Goal: Navigation & Orientation: Find specific page/section

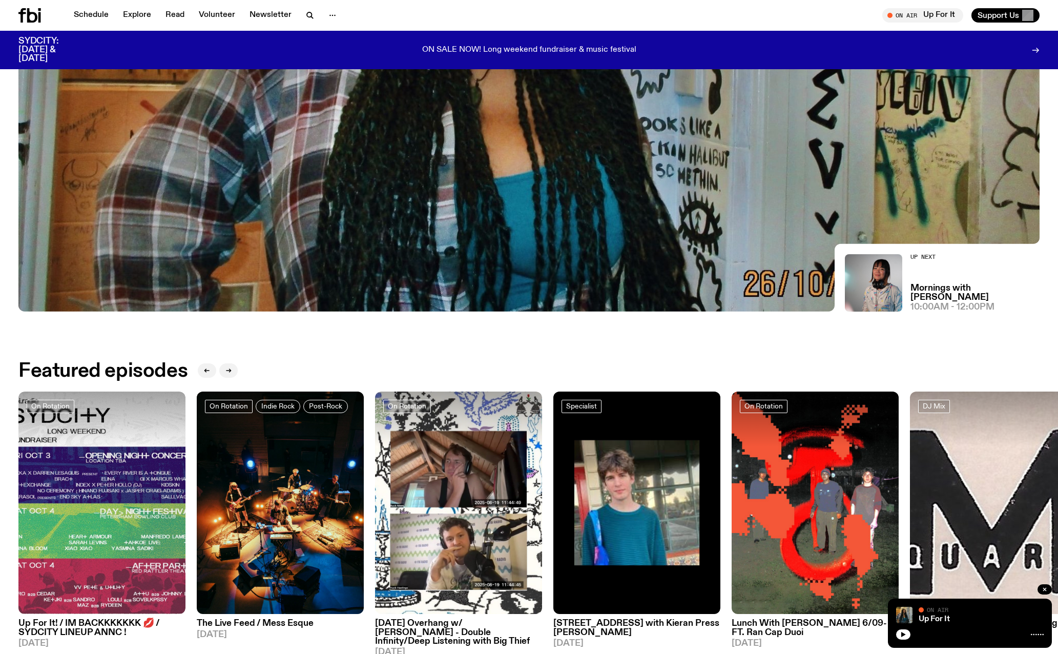
scroll to position [352, 0]
click at [907, 641] on div "Up For It On Air On Air" at bounding box center [970, 623] width 164 height 49
click at [907, 636] on button "button" at bounding box center [903, 634] width 14 height 10
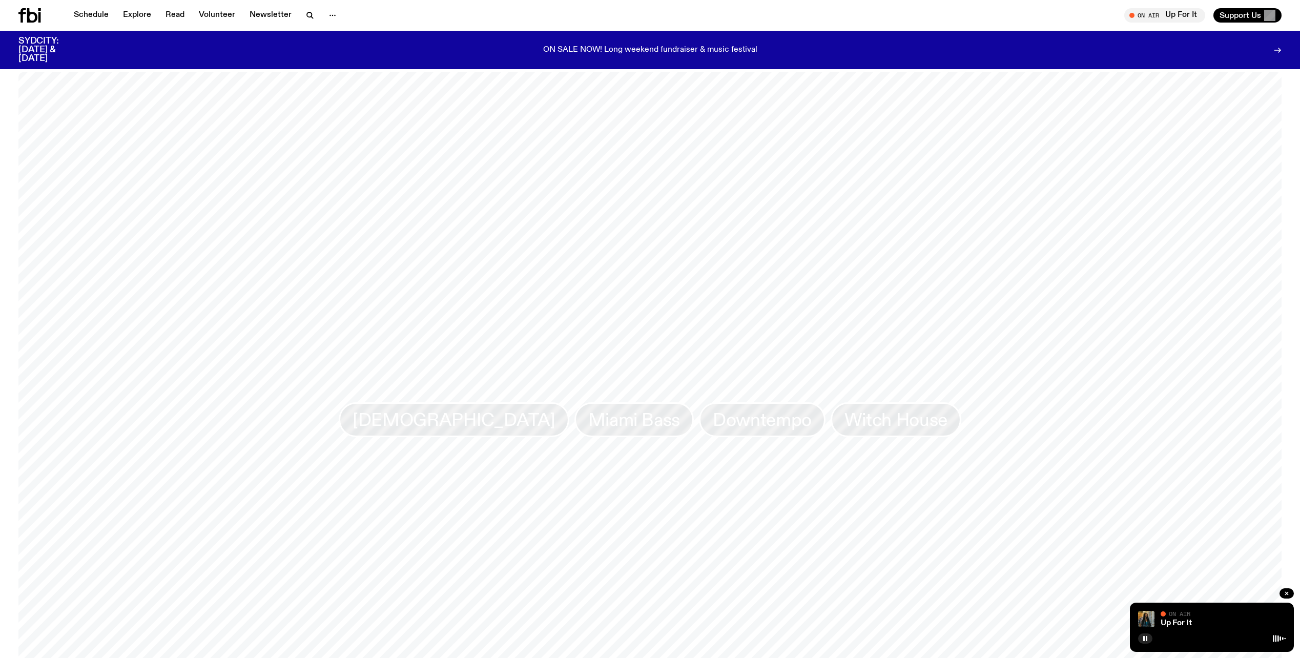
scroll to position [1223, 0]
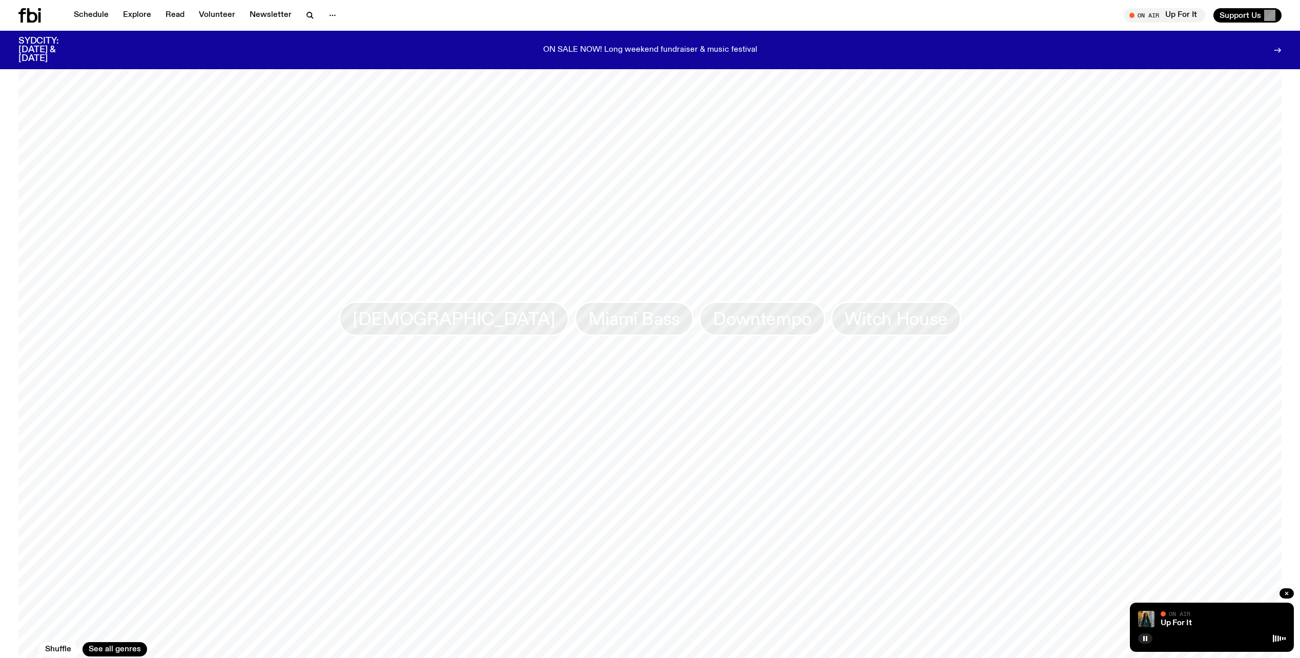
drag, startPoint x: 649, startPoint y: 265, endPoint x: 1028, endPoint y: 19, distance: 452.0
click at [1028, 19] on div "On Air Up For It Tune in live Support Us" at bounding box center [968, 15] width 628 height 14
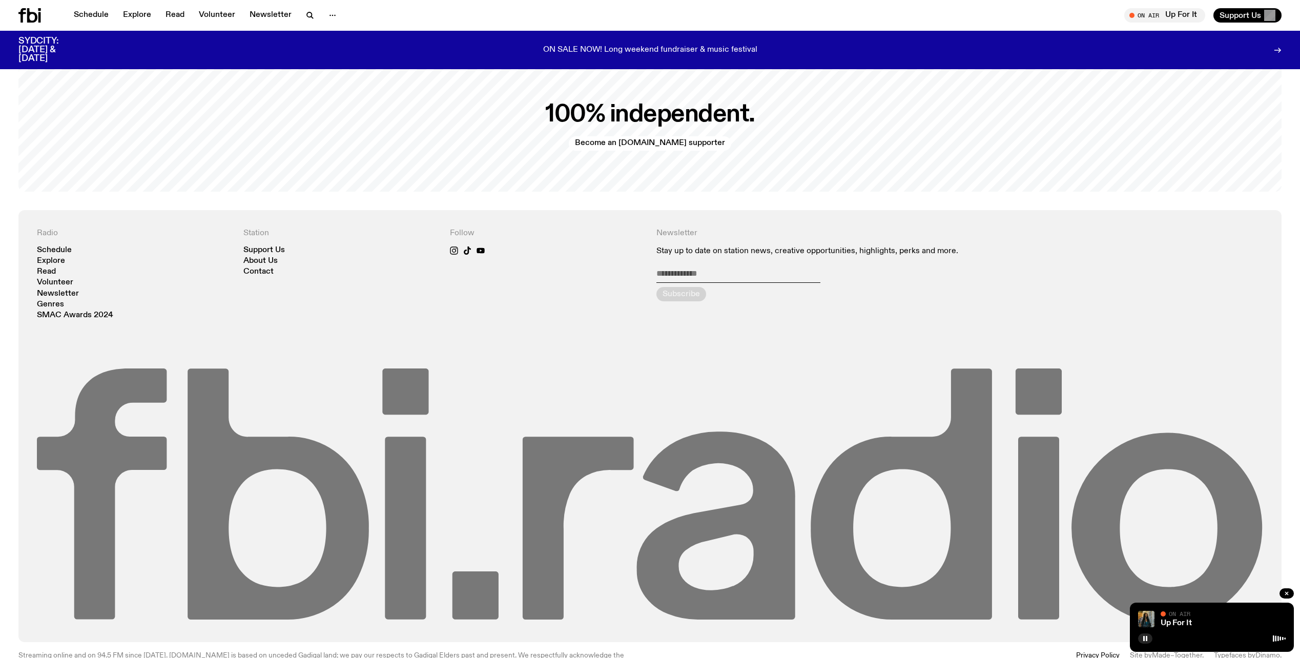
scroll to position [2733, 0]
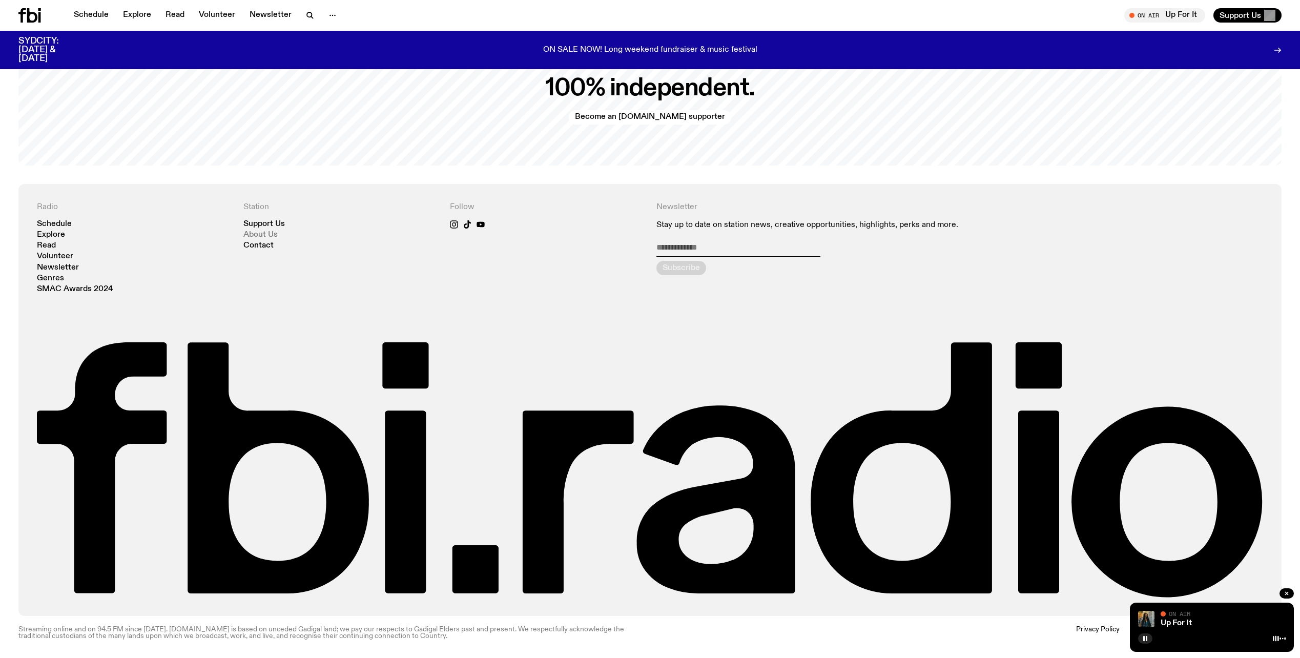
click at [275, 234] on link "About Us" at bounding box center [260, 235] width 34 height 8
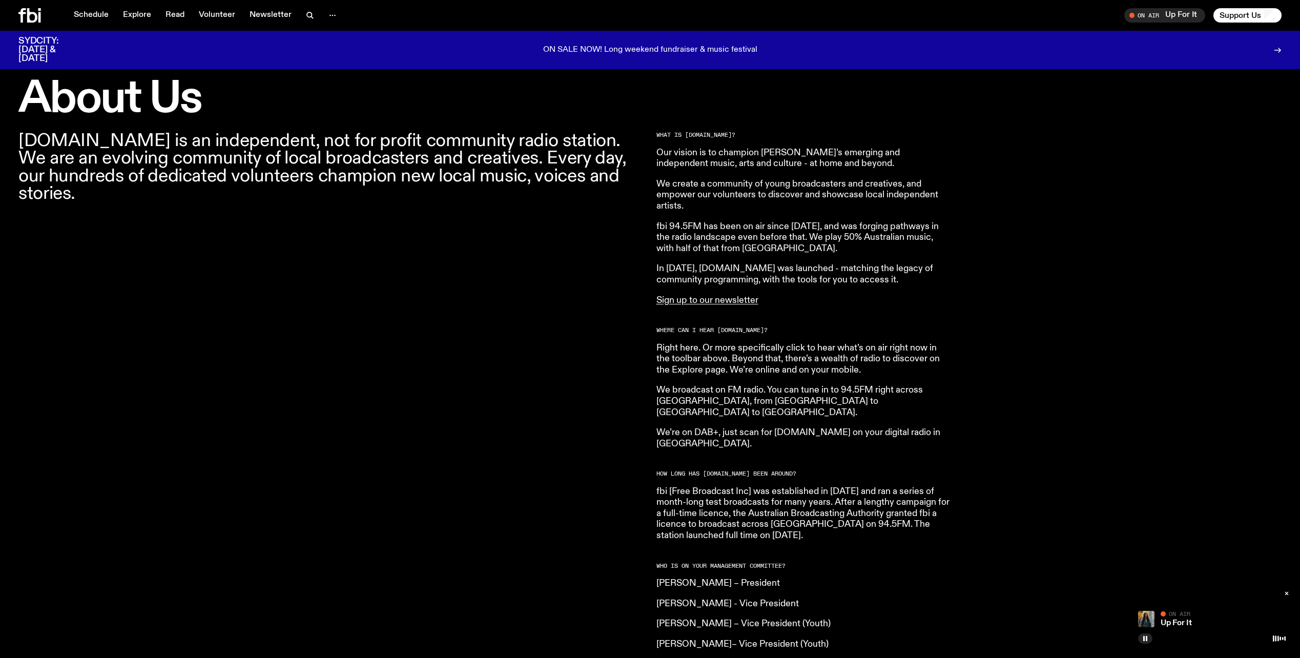
scroll to position [307, 0]
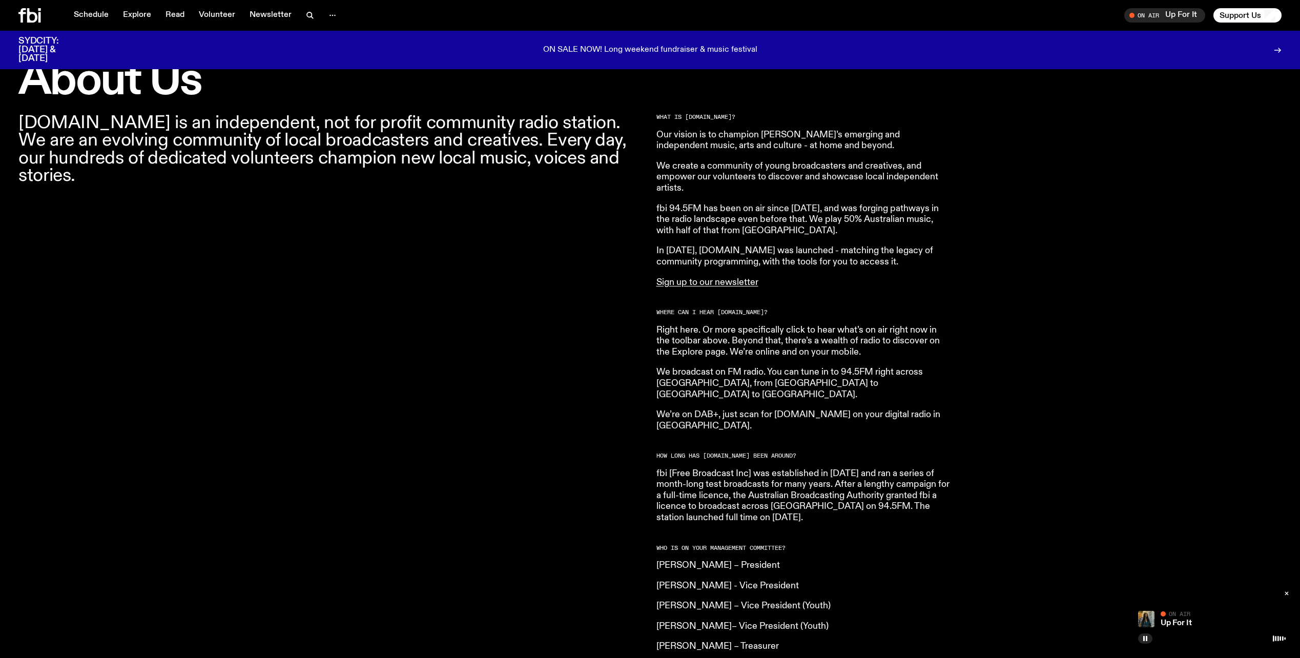
click at [1058, 419] on div "What is [DOMAIN_NAME]? Our vision is to champion Sydney’s emerging and independ…" at bounding box center [969, 508] width 626 height 788
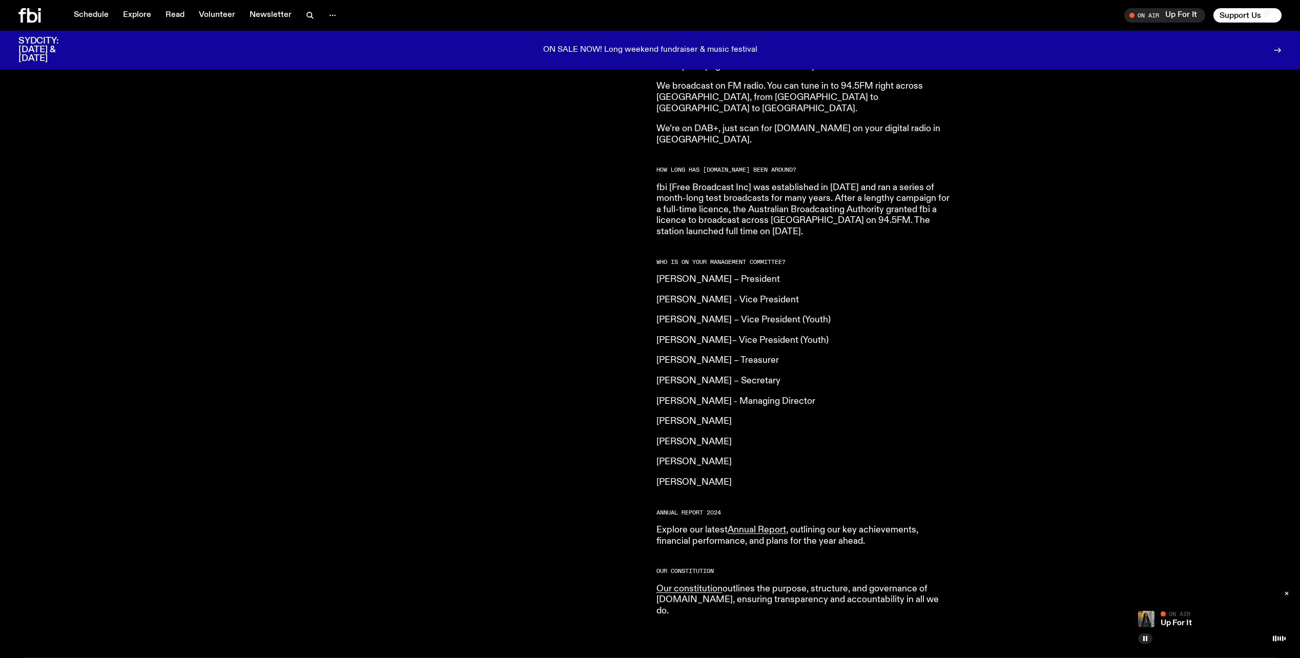
scroll to position [615, 0]
